Goal: Browse casually

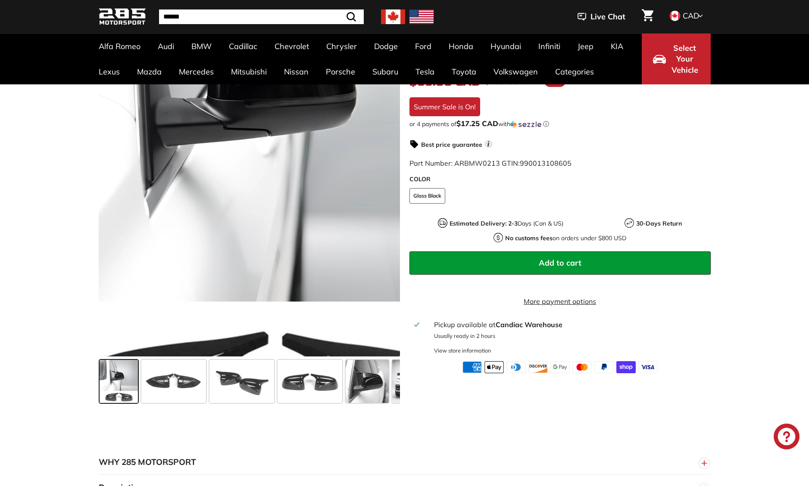
scroll to position [258, 0]
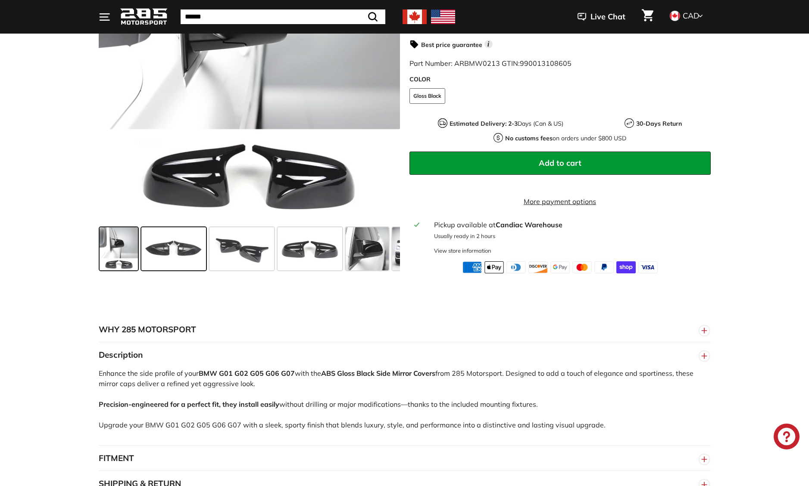
click at [166, 243] on span at bounding box center [173, 248] width 65 height 43
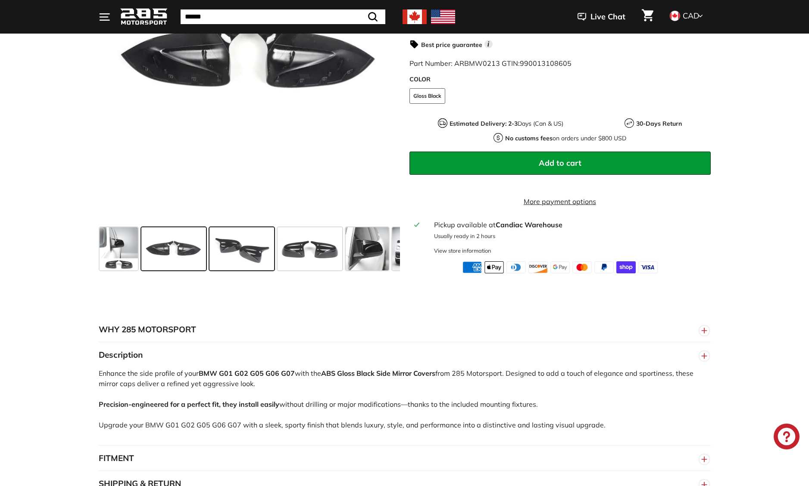
drag, startPoint x: 263, startPoint y: 247, endPoint x: 267, endPoint y: 246, distance: 4.3
click at [263, 247] on span at bounding box center [241, 248] width 65 height 43
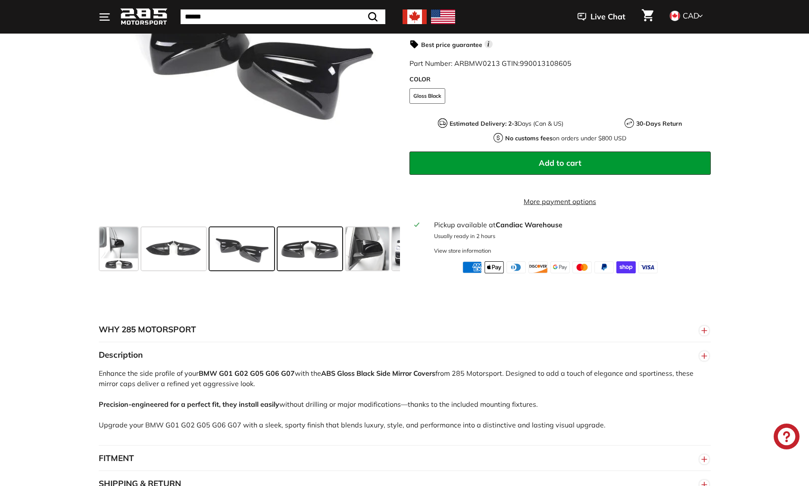
click at [318, 252] on span at bounding box center [309, 248] width 65 height 43
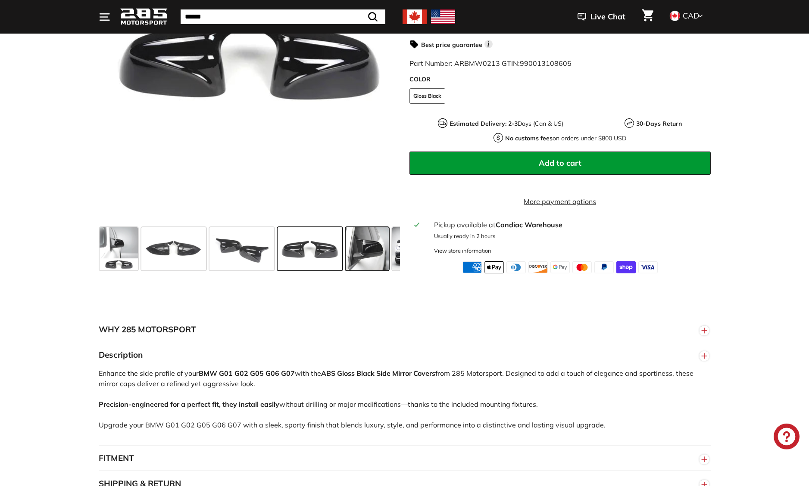
click at [351, 256] on span at bounding box center [366, 248] width 43 height 43
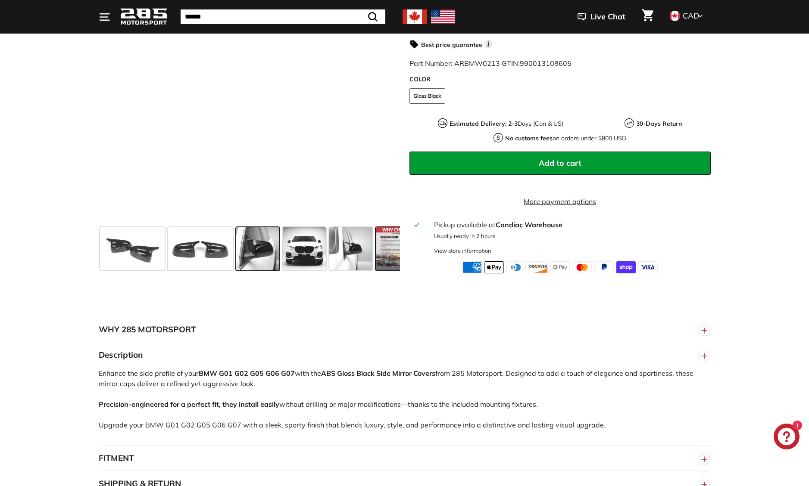
scroll to position [0, 118]
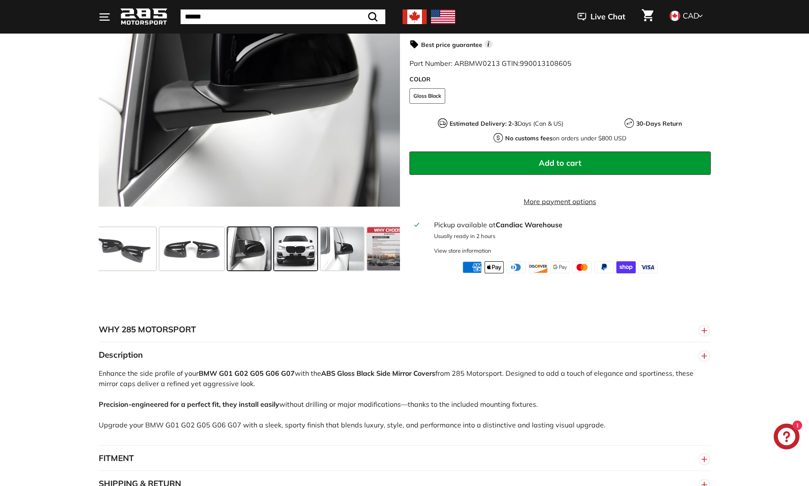
click at [279, 252] on span at bounding box center [295, 248] width 43 height 43
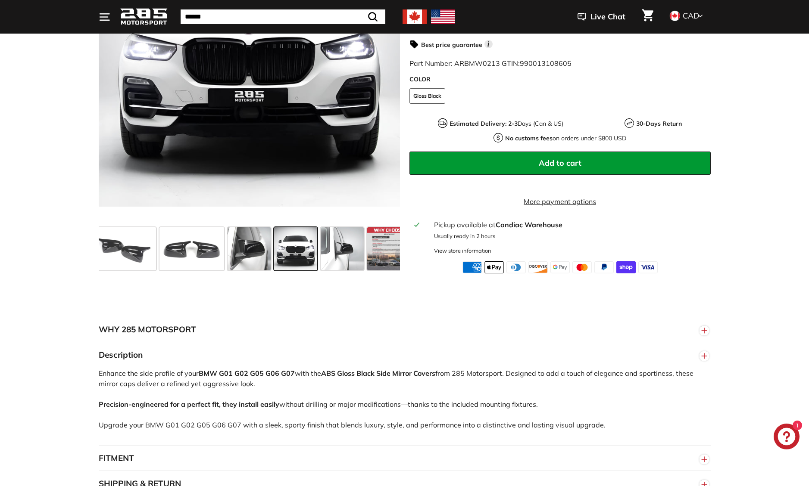
click at [317, 254] on div at bounding box center [295, 249] width 47 height 47
click at [332, 255] on span at bounding box center [341, 248] width 43 height 43
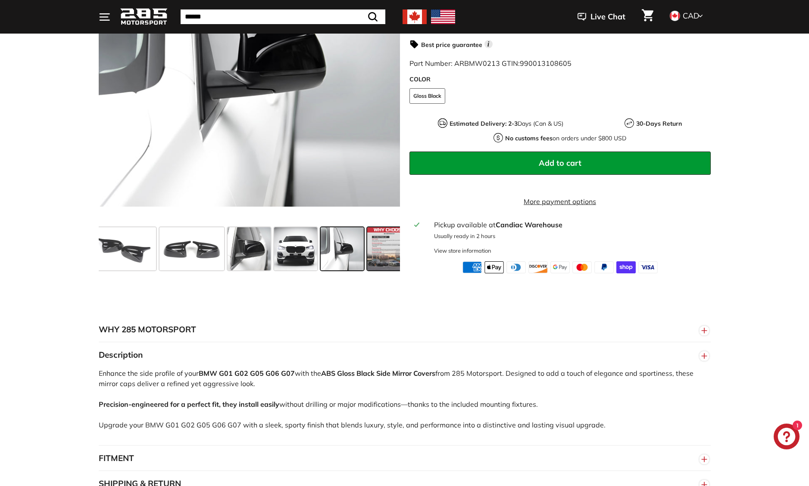
click at [393, 261] on span at bounding box center [388, 248] width 43 height 43
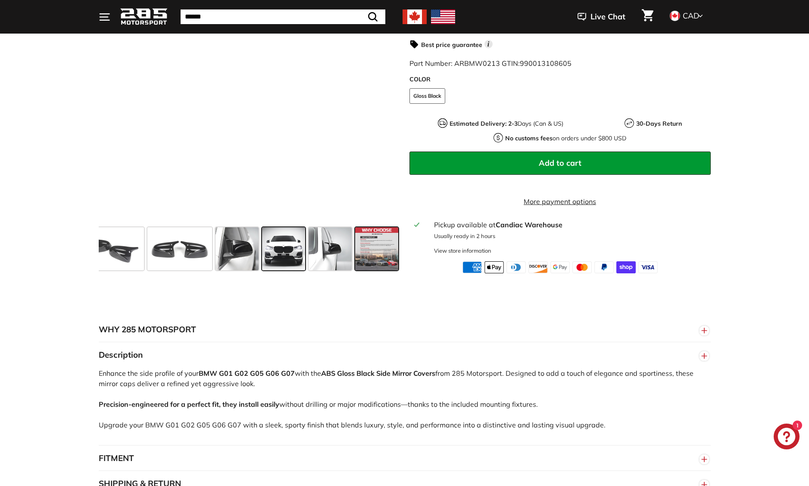
scroll to position [0, 131]
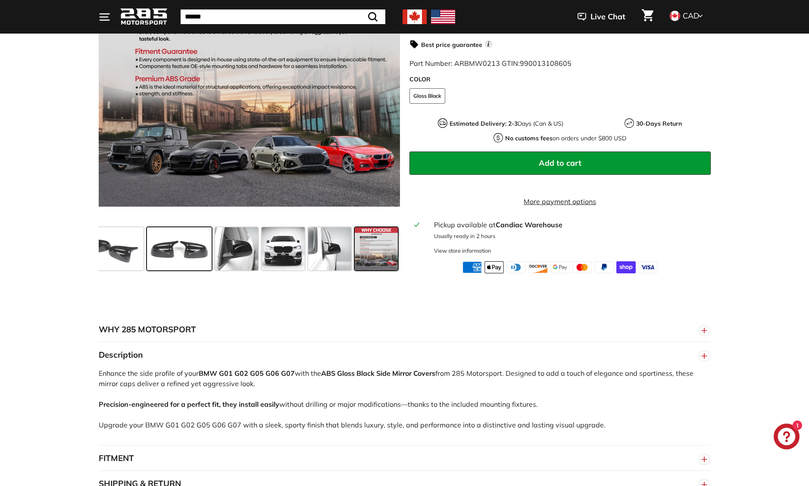
drag, startPoint x: 368, startPoint y: 251, endPoint x: 168, endPoint y: 235, distance: 200.1
click at [171, 235] on div at bounding box center [249, 249] width 301 height 50
click at [121, 243] on span at bounding box center [111, 248] width 65 height 43
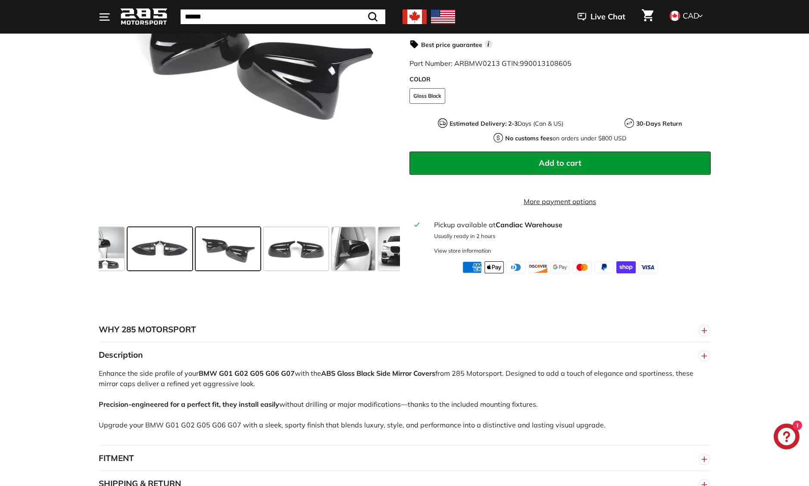
scroll to position [0, 0]
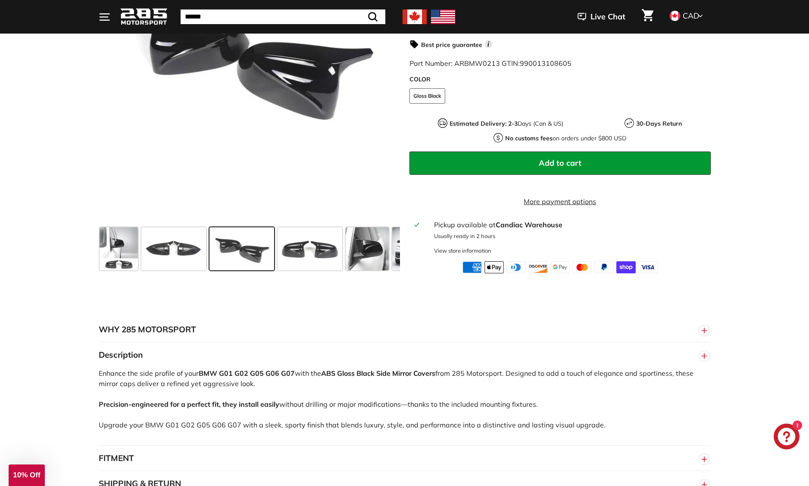
drag, startPoint x: 122, startPoint y: 243, endPoint x: 228, endPoint y: 249, distance: 106.2
click at [227, 250] on div "Close dialog UNLOCK 10% Off Sign up to receive 10% off your first order and exc…" at bounding box center [404, 243] width 809 height 486
